Goal: Information Seeking & Learning: Check status

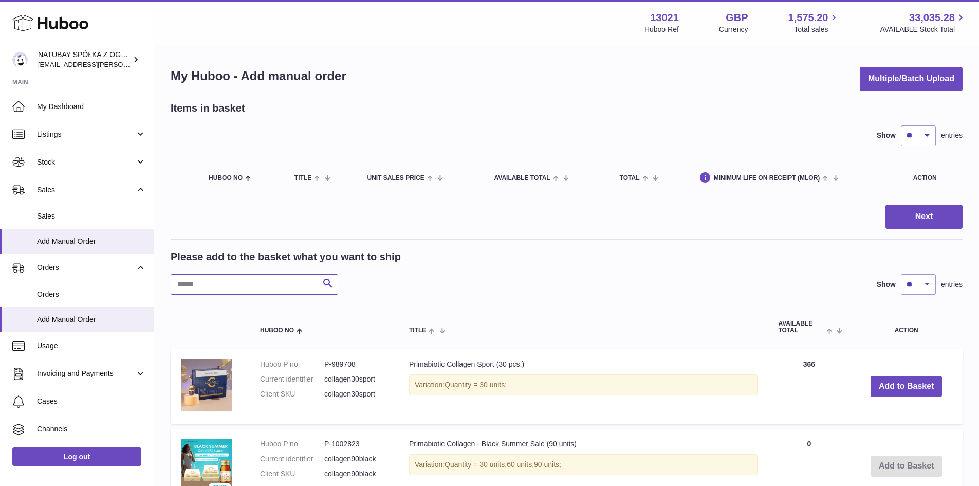
click at [274, 285] on input "text" at bounding box center [255, 284] width 168 height 21
click at [50, 216] on span "Sales" at bounding box center [91, 216] width 109 height 10
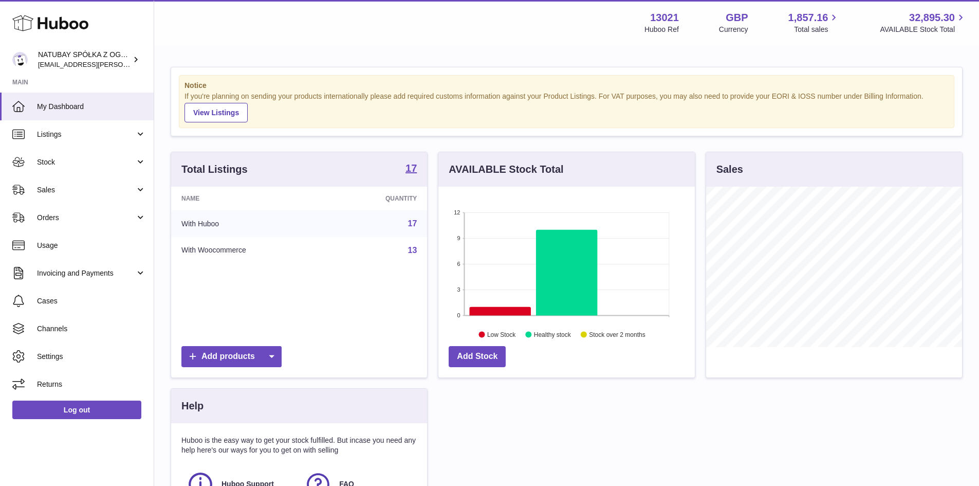
scroll to position [160, 256]
click at [65, 190] on span "Sales" at bounding box center [86, 190] width 98 height 10
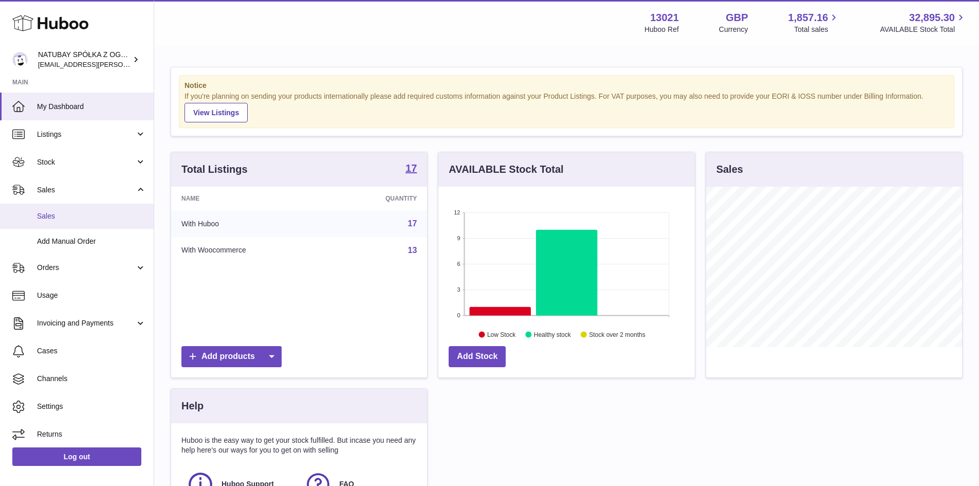
click at [77, 225] on link "Sales" at bounding box center [77, 215] width 154 height 25
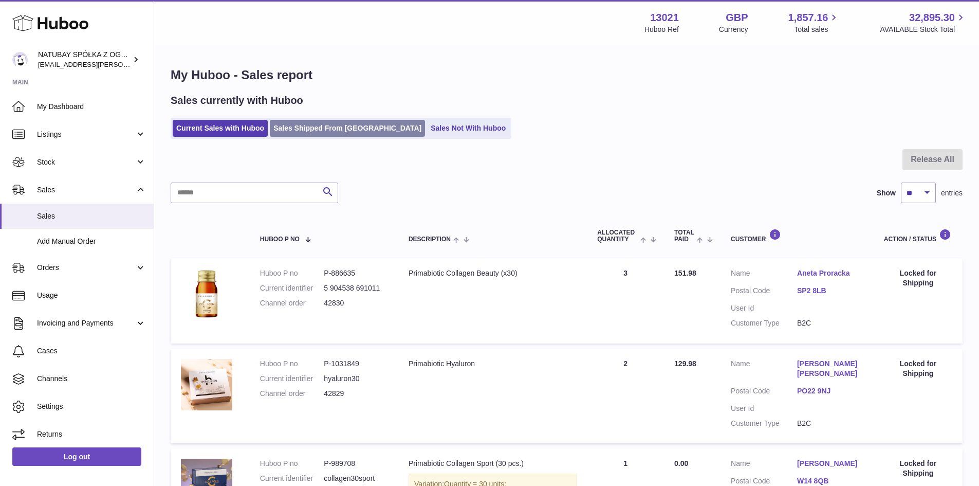
click at [293, 125] on link "Sales Shipped From Huboo" at bounding box center [347, 128] width 155 height 17
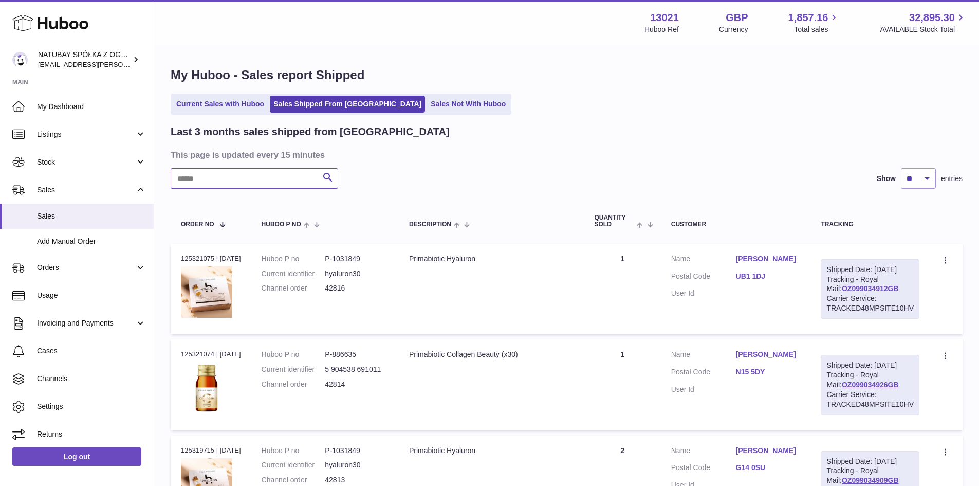
click at [277, 187] on input "text" at bounding box center [255, 178] width 168 height 21
paste input "**********"
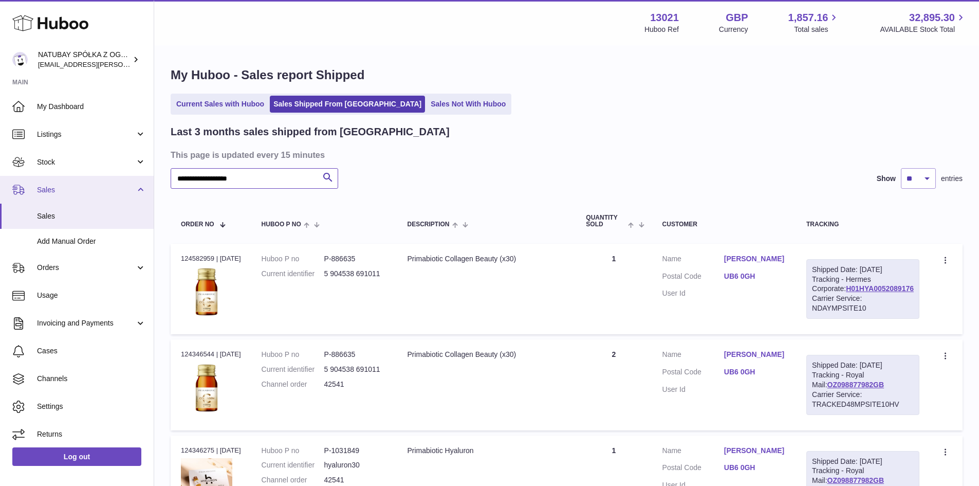
drag, startPoint x: 267, startPoint y: 179, endPoint x: 81, endPoint y: 180, distance: 185.5
click at [83, 180] on div "Huboo NATUBAY SPÓŁKA Z OGRANICZONĄ ODPOWIEDZIALNOŚCIĄ kacper.antkowski@natubay.…" at bounding box center [489, 306] width 979 height 612
paste input "text"
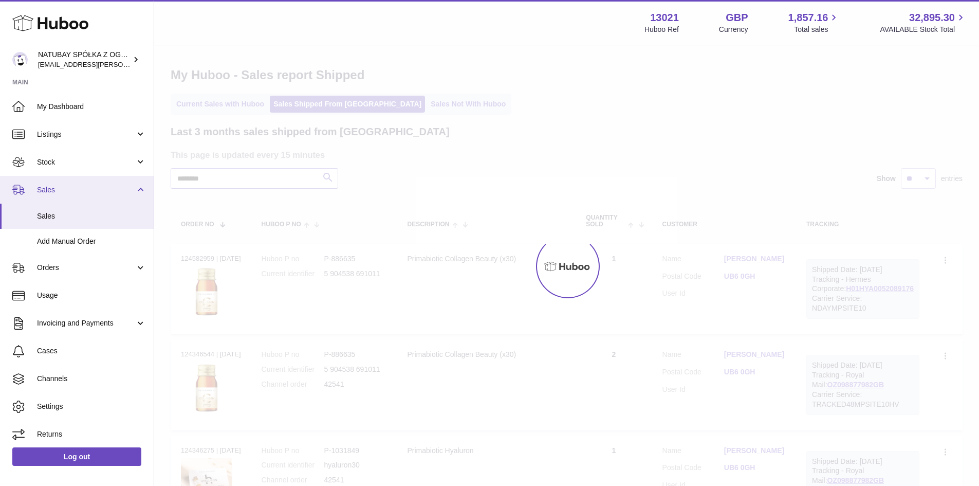
type input "********"
